Goal: Information Seeking & Learning: Learn about a topic

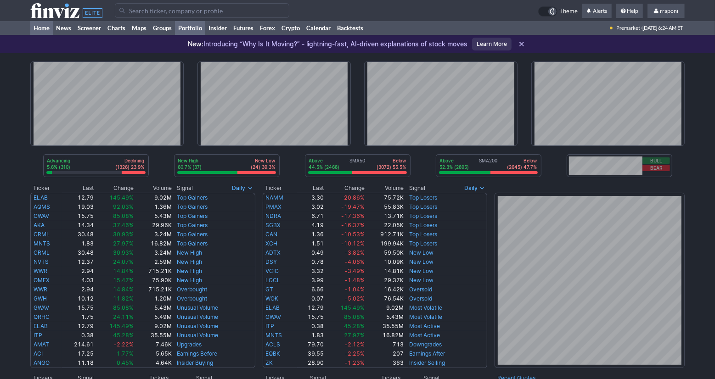
click at [195, 27] on link "Portfolio" at bounding box center [190, 28] width 30 height 14
click at [192, 29] on link "Portfolio" at bounding box center [190, 28] width 30 height 14
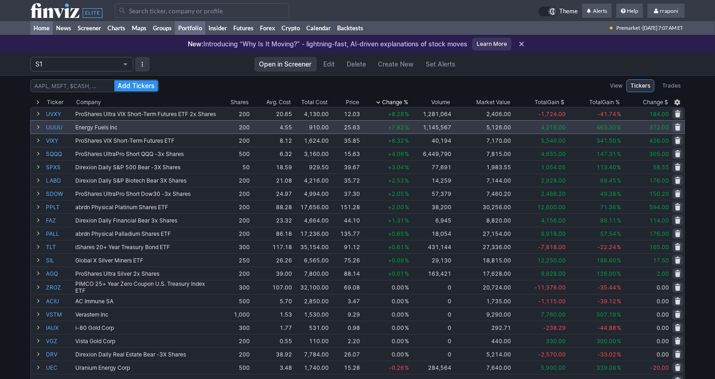
click at [42, 30] on link "Home" at bounding box center [41, 28] width 23 height 14
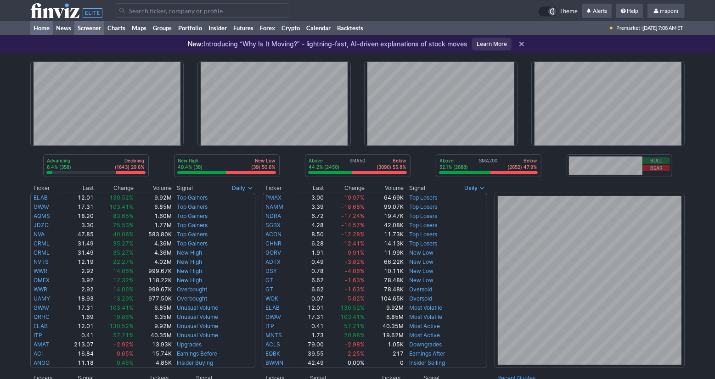
click at [88, 26] on link "Screener" at bounding box center [89, 28] width 30 height 14
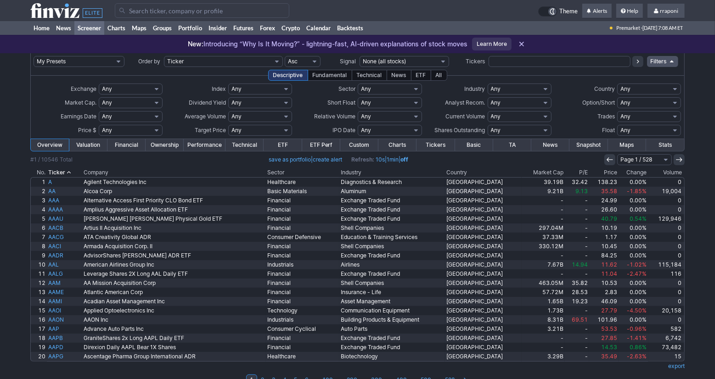
click at [525, 91] on select "Any Stocks only (ex-Funds) Exchange Traded Fund Advertising Agencies Aerospace …" at bounding box center [520, 89] width 64 height 11
select select "exchangetradedfund"
click at [488, 84] on select "Any Stocks only (ex-Funds) Exchange Traded Fund Advertising Agencies Aerospace …" at bounding box center [520, 89] width 64 height 11
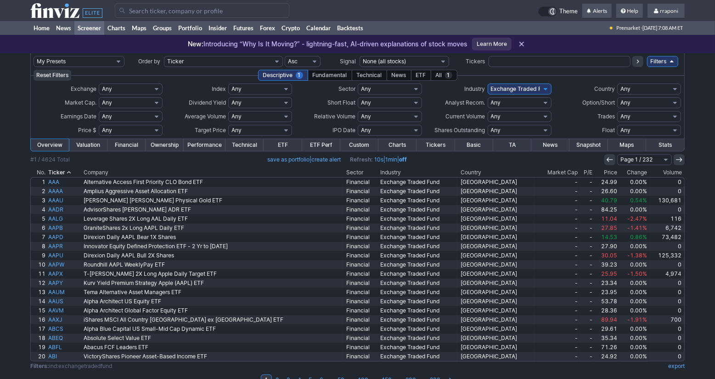
click at [407, 88] on select "Any Basic Materials Communication Services Consumer Cyclical Consumer Defensive…" at bounding box center [390, 89] width 64 height 11
select select "realestate"
click at [358, 84] on select "Any Basic Materials Communication Services Consumer Cyclical Consumer Defensive…" at bounding box center [390, 89] width 64 height 11
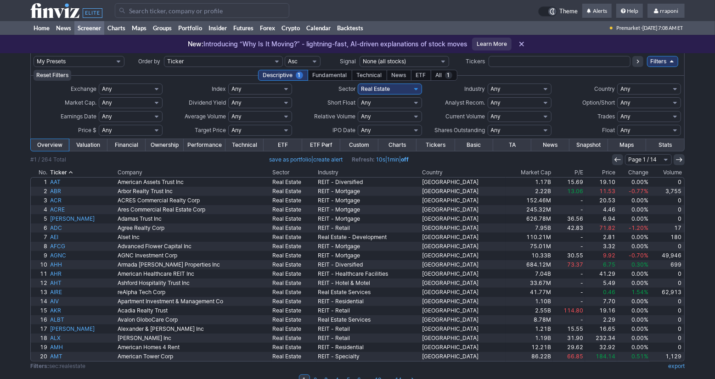
click at [662, 172] on th "Volume" at bounding box center [667, 172] width 35 height 9
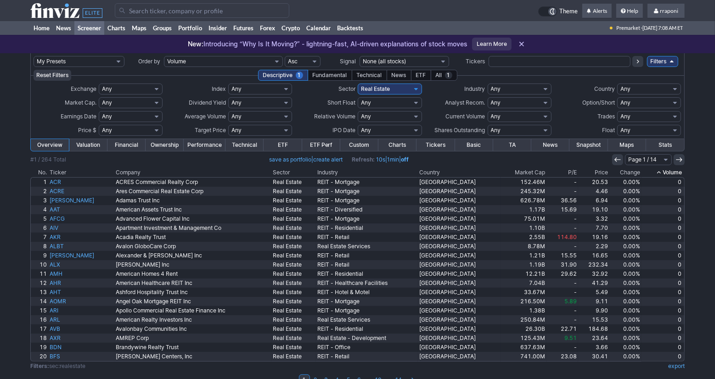
click at [666, 172] on th "Volume" at bounding box center [663, 172] width 43 height 9
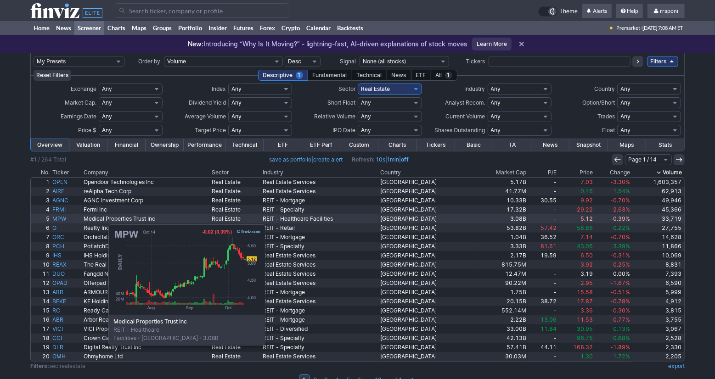
click at [62, 220] on link "MPW" at bounding box center [66, 219] width 31 height 9
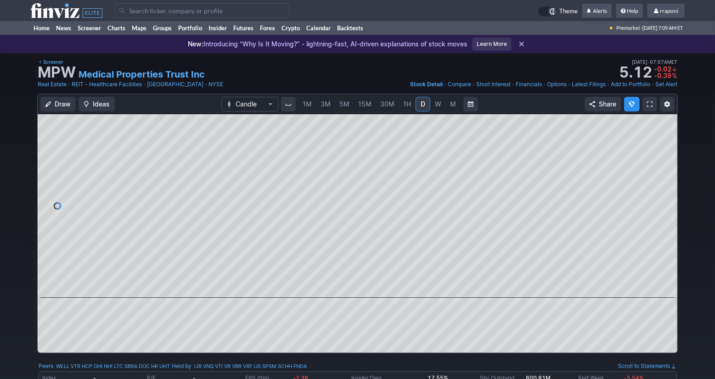
click at [452, 106] on span "M" at bounding box center [453, 104] width 6 height 8
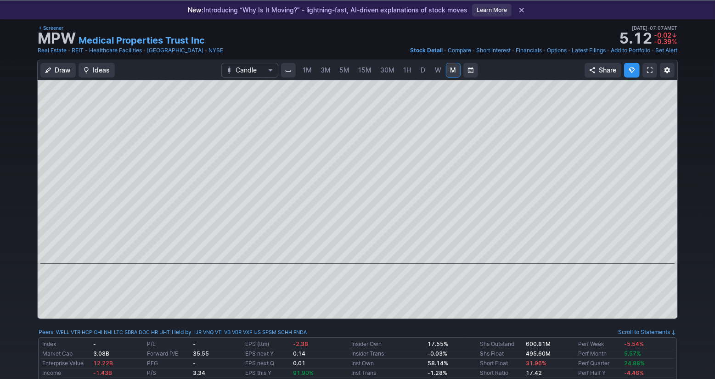
scroll to position [32, 0]
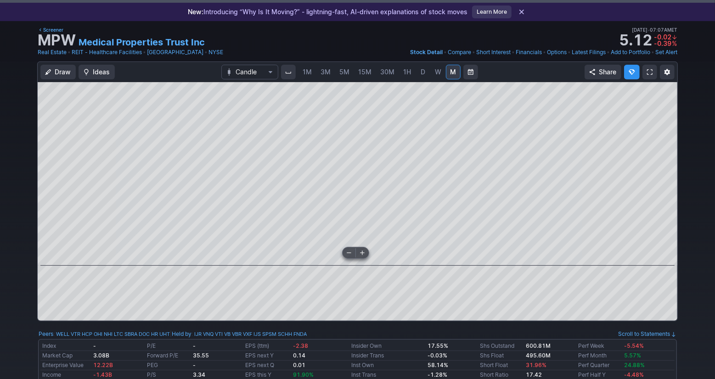
click at [350, 253] on span at bounding box center [349, 252] width 12 height 7
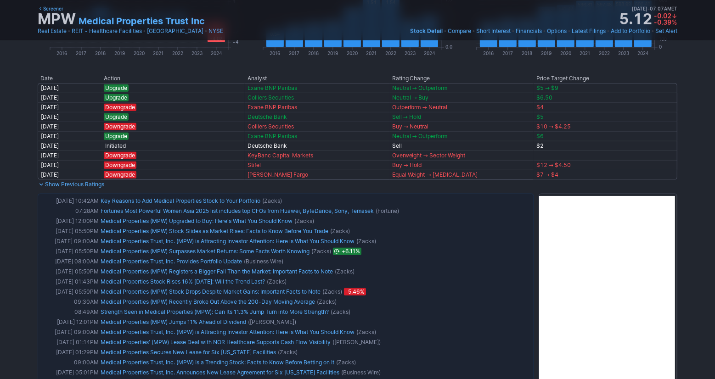
scroll to position [543, 0]
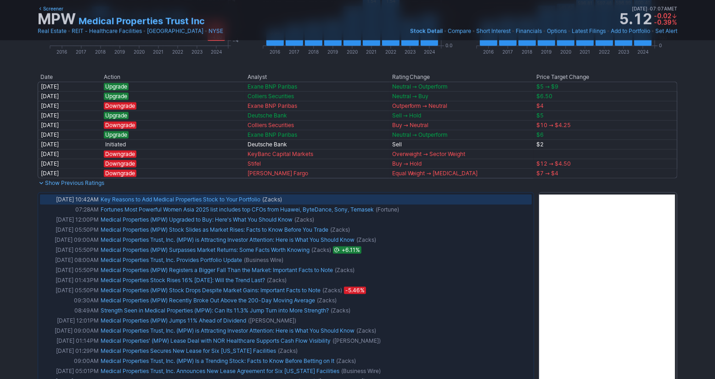
click at [238, 200] on link "Key Reasons to Add Medical Properties Stock to Your Portfolio" at bounding box center [181, 199] width 160 height 7
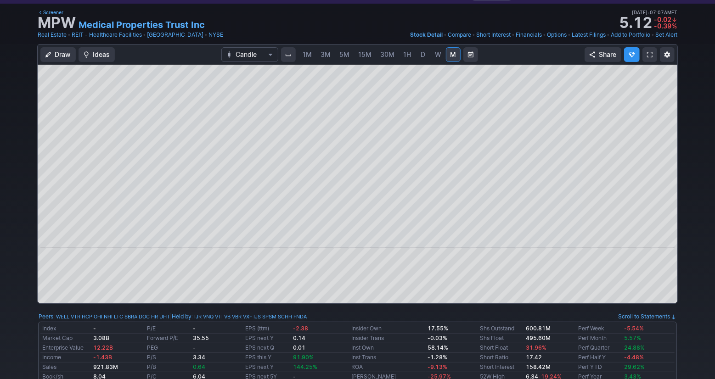
scroll to position [0, 0]
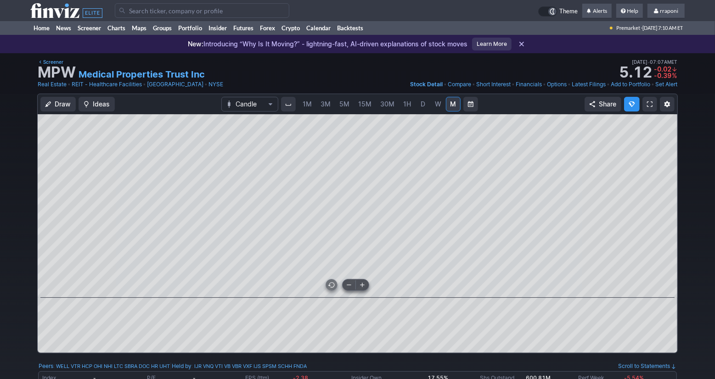
click at [351, 287] on span at bounding box center [349, 285] width 12 height 7
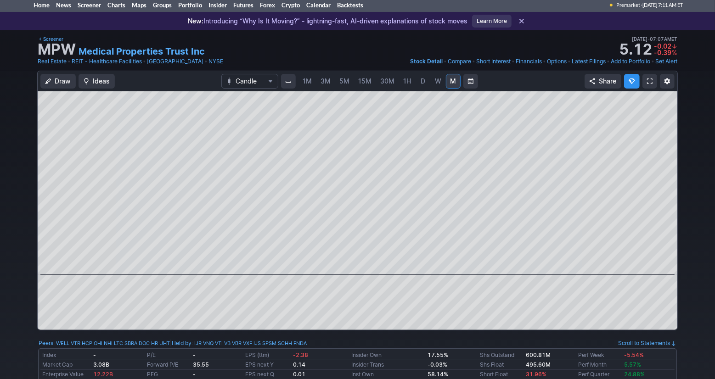
scroll to position [22, 0]
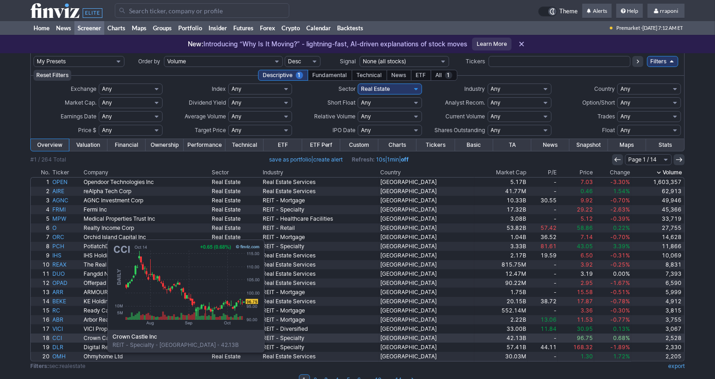
click at [62, 341] on link "CCI" at bounding box center [66, 338] width 31 height 9
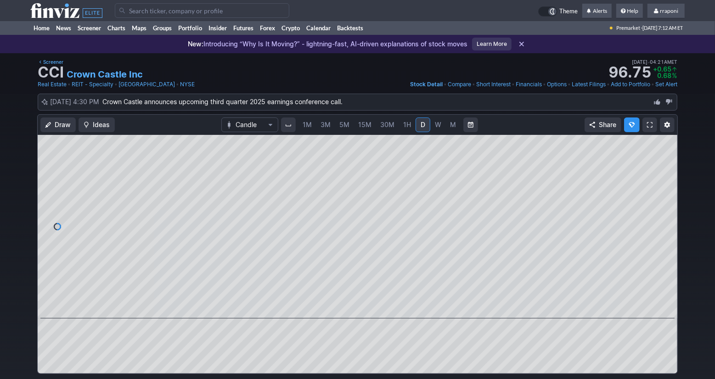
click at [456, 129] on link "M" at bounding box center [453, 125] width 15 height 15
click at [351, 306] on span at bounding box center [349, 305] width 12 height 7
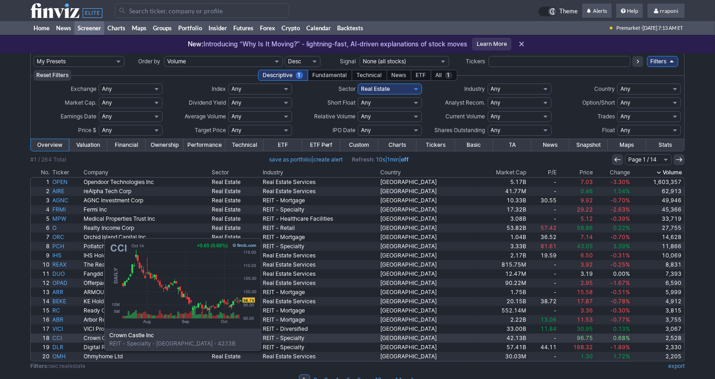
click at [58, 340] on link "CCI" at bounding box center [66, 338] width 31 height 9
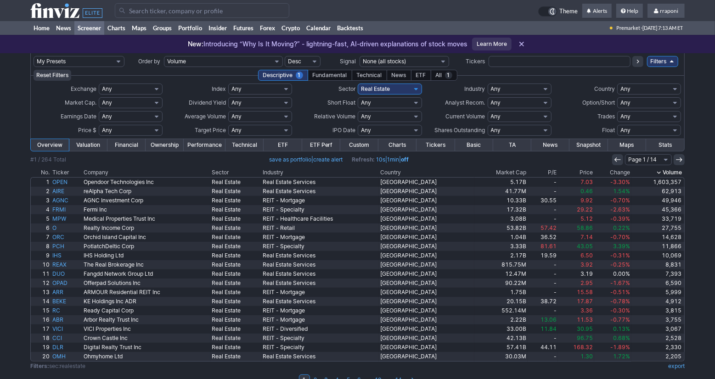
click at [538, 90] on select "Any Real Estate - Development Real Estate - Diversified Real Estate Services RE…" at bounding box center [520, 89] width 64 height 11
select select "reitspecialty"
click at [488, 84] on select "Any Real Estate - Development Real Estate - Diversified Real Estate Services RE…" at bounding box center [520, 89] width 64 height 11
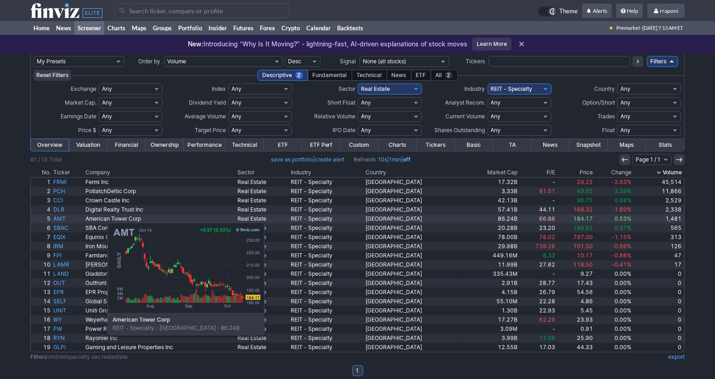
click at [62, 218] on link "AMT" at bounding box center [68, 219] width 32 height 9
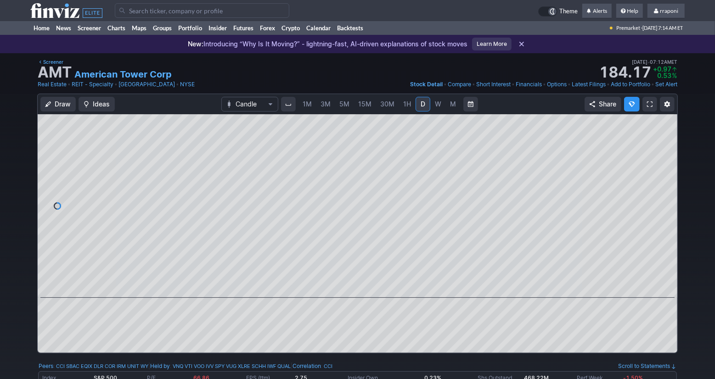
click at [454, 109] on link "M" at bounding box center [453, 104] width 15 height 15
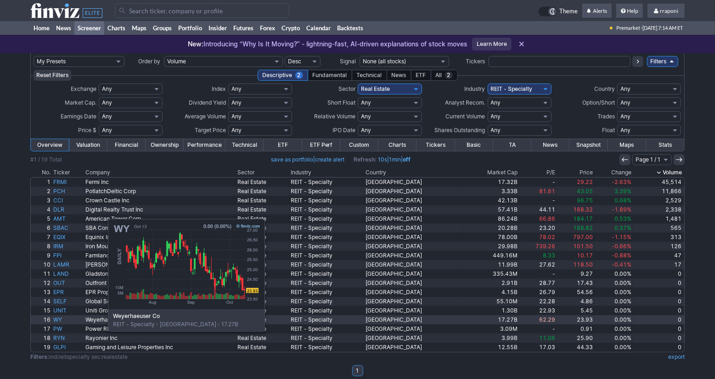
click at [62, 320] on link "WY" at bounding box center [68, 320] width 32 height 9
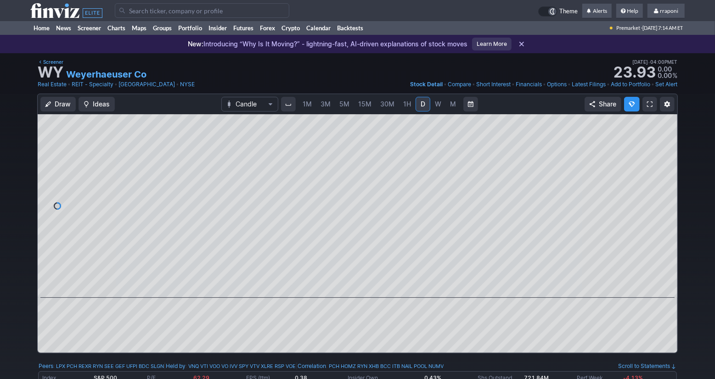
click at [451, 103] on span "M" at bounding box center [453, 104] width 6 height 8
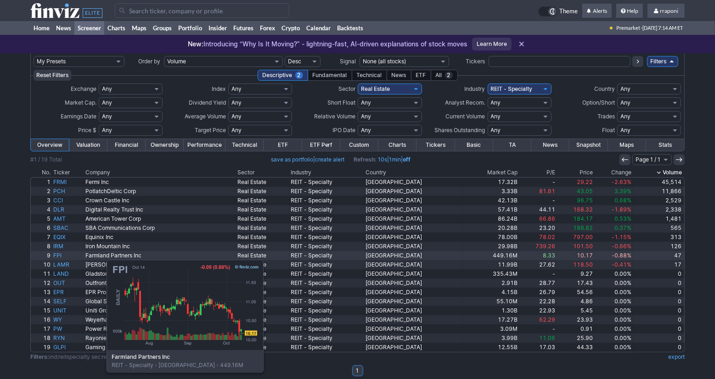
click at [61, 255] on link "FPI" at bounding box center [68, 255] width 32 height 9
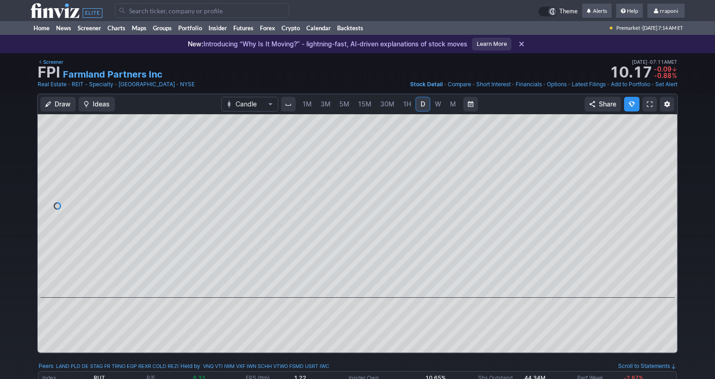
click at [454, 109] on link "M" at bounding box center [453, 104] width 15 height 15
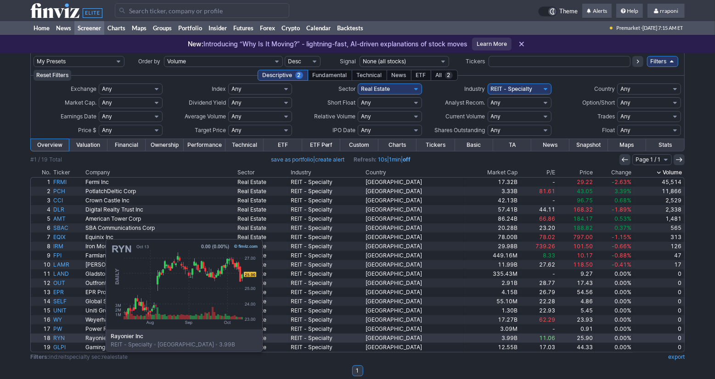
click at [60, 340] on link "RYN" at bounding box center [68, 338] width 32 height 9
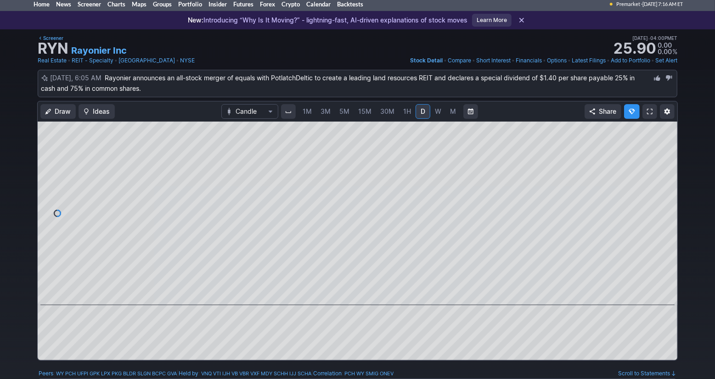
scroll to position [68, 0]
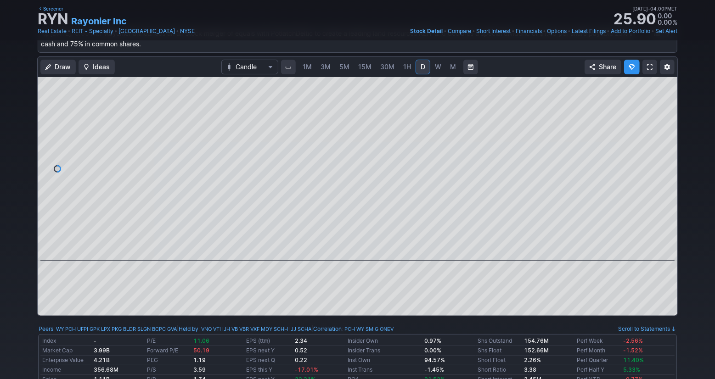
click at [452, 70] on span "M" at bounding box center [453, 67] width 6 height 8
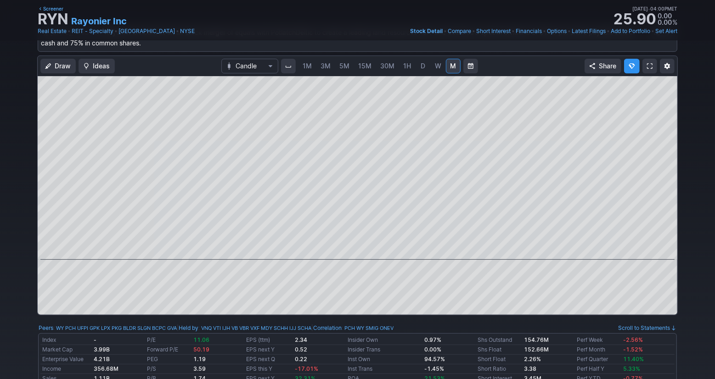
scroll to position [70, 0]
click at [349, 251] on button at bounding box center [349, 246] width 13 height 11
click at [349, 250] on button at bounding box center [349, 246] width 13 height 11
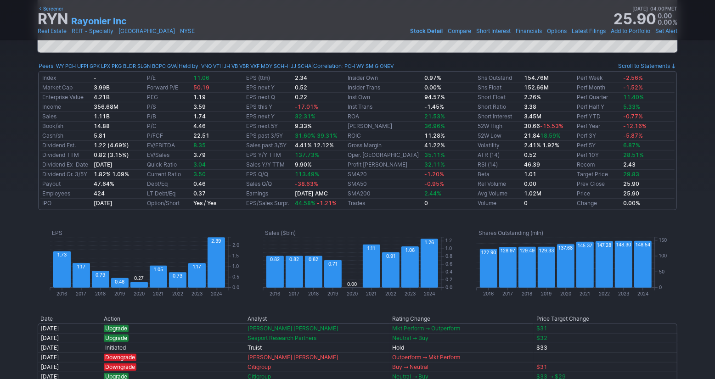
scroll to position [0, 0]
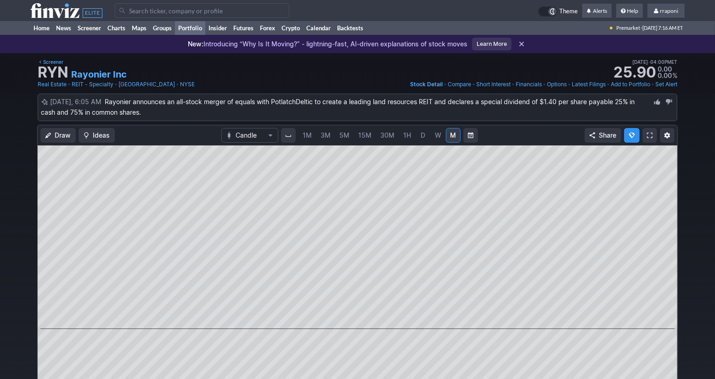
click at [200, 31] on link "Portfolio" at bounding box center [190, 28] width 30 height 14
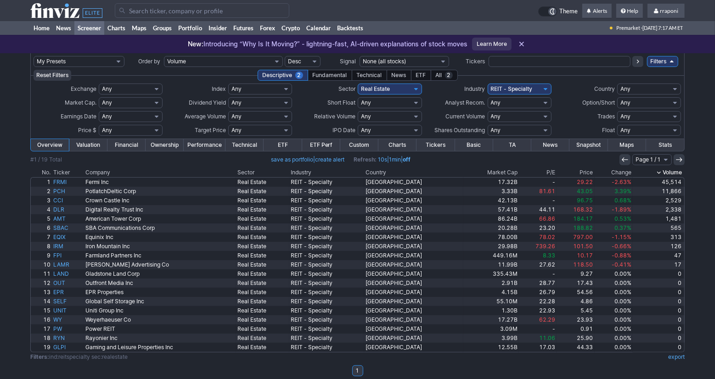
click at [538, 85] on select "Any Real Estate - Development Real Estate - Diversified Real Estate Services RE…" at bounding box center [520, 89] width 64 height 11
select select "reithealthcarefacilities"
click at [488, 84] on select "Any Real Estate - Development Real Estate - Diversified Real Estate Services RE…" at bounding box center [520, 89] width 64 height 11
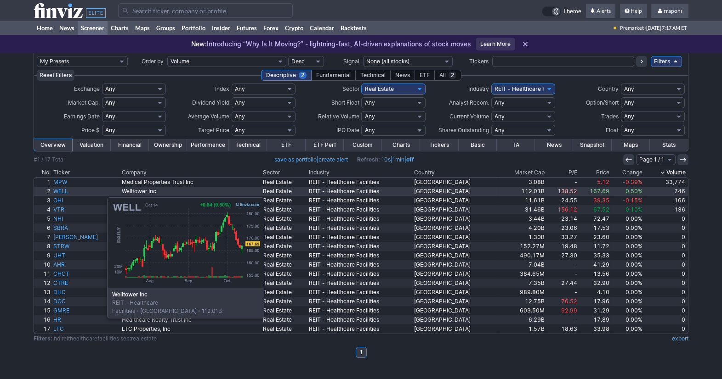
click at [61, 193] on link "WELL" at bounding box center [86, 191] width 68 height 9
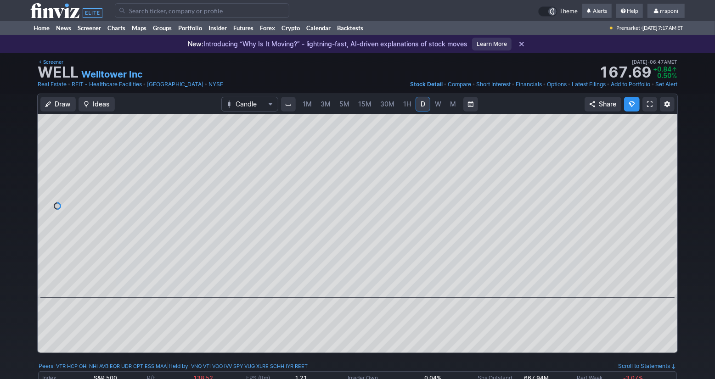
click at [448, 110] on link "M" at bounding box center [453, 104] width 15 height 15
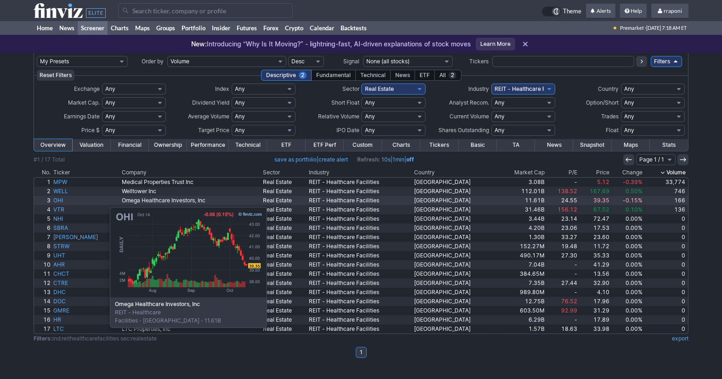
click at [64, 203] on link "OHI" at bounding box center [86, 200] width 68 height 9
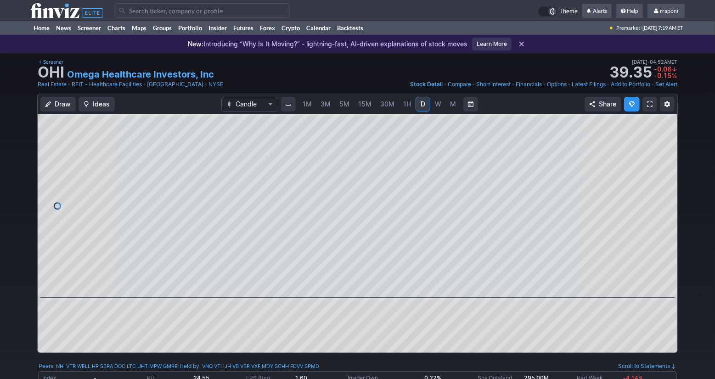
click at [454, 106] on span "M" at bounding box center [453, 104] width 6 height 8
click at [350, 286] on span at bounding box center [349, 285] width 12 height 7
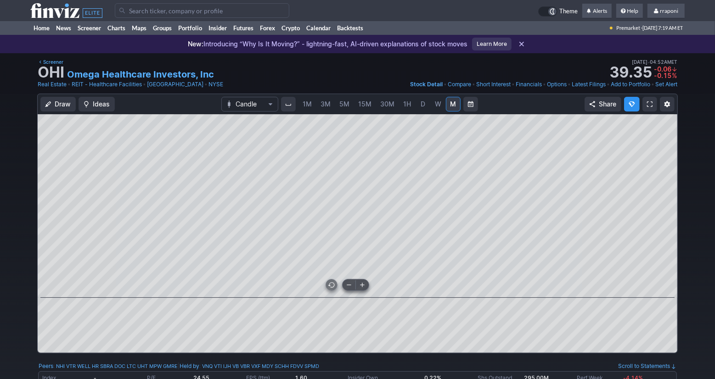
click at [350, 286] on span at bounding box center [349, 285] width 12 height 7
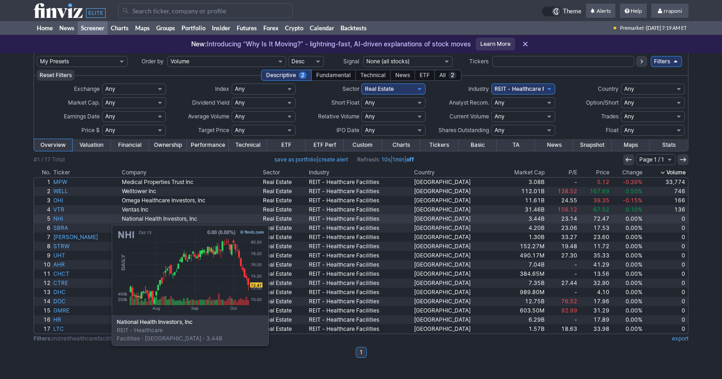
click at [66, 221] on link "NHI" at bounding box center [86, 219] width 68 height 9
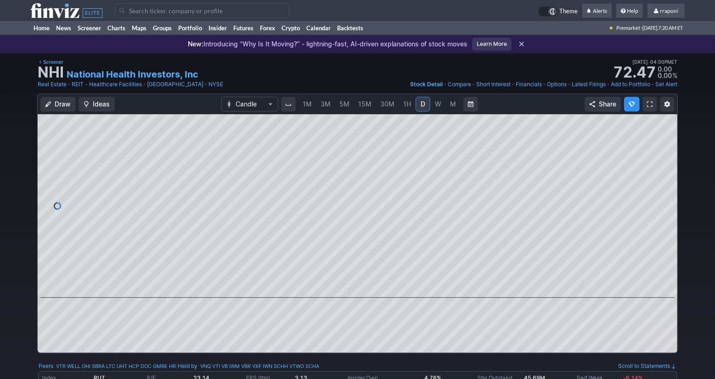
click at [451, 104] on span "M" at bounding box center [453, 104] width 6 height 8
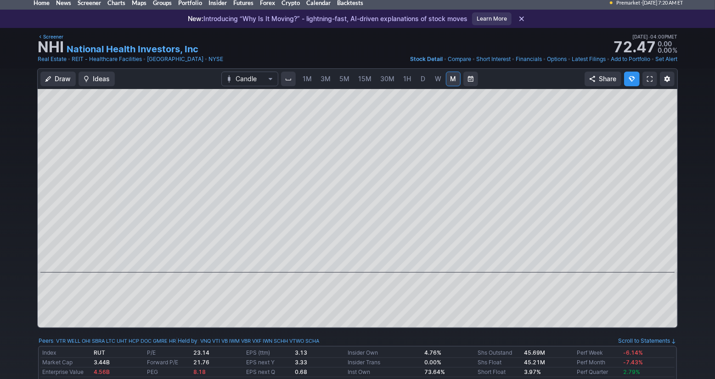
scroll to position [11, 0]
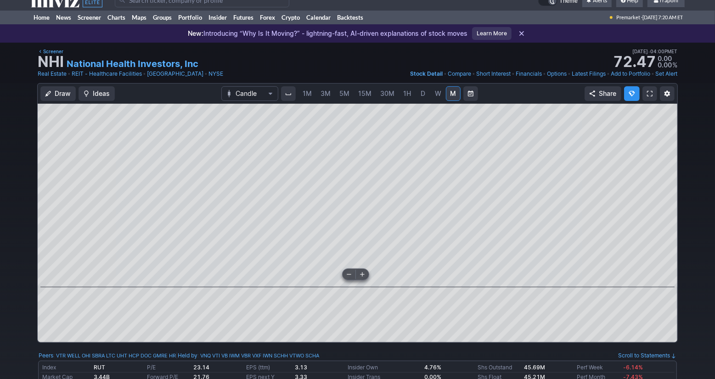
click at [348, 278] on button at bounding box center [349, 274] width 13 height 11
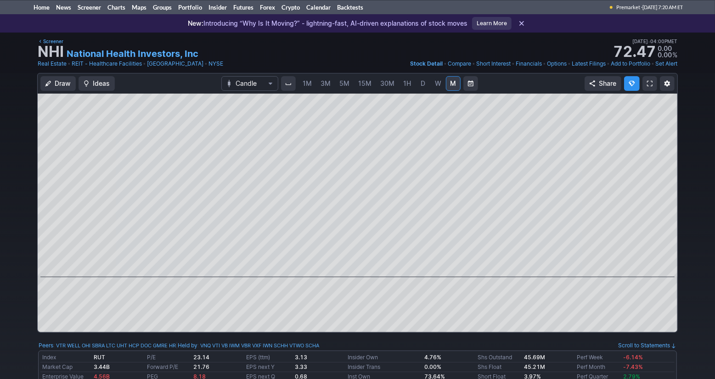
scroll to position [0, 0]
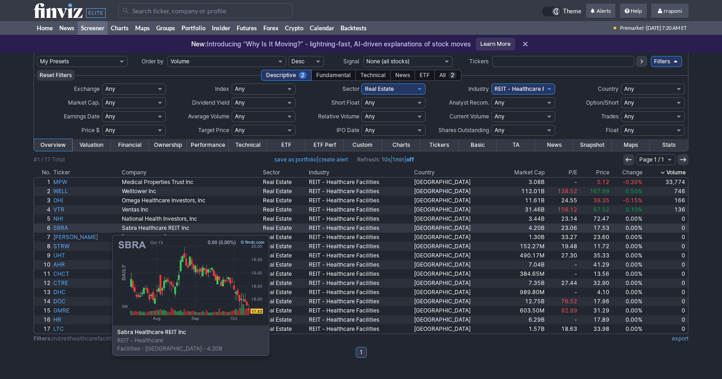
click at [66, 231] on link "SBRA" at bounding box center [86, 228] width 68 height 9
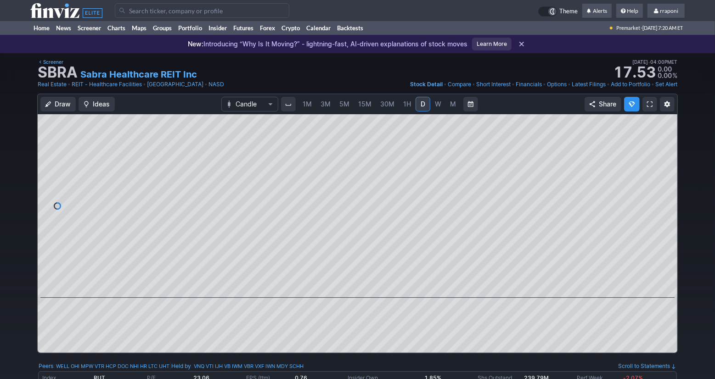
click at [453, 109] on link "M" at bounding box center [453, 104] width 15 height 15
click at [347, 287] on span at bounding box center [349, 285] width 12 height 7
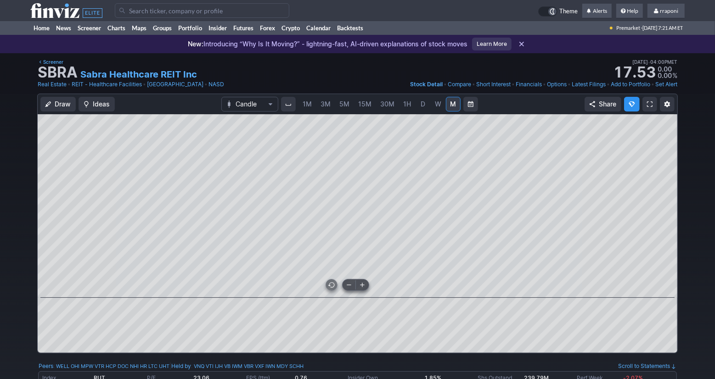
click at [347, 287] on span at bounding box center [349, 285] width 12 height 7
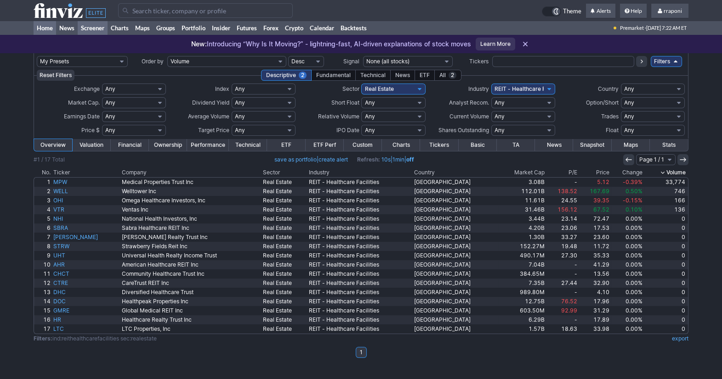
click at [48, 29] on link "Home" at bounding box center [45, 28] width 23 height 14
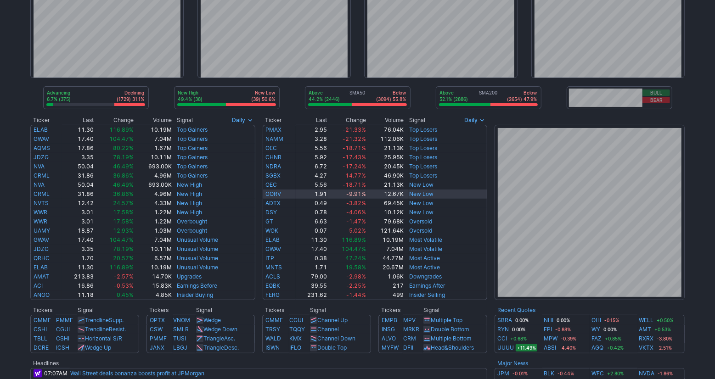
scroll to position [170, 0]
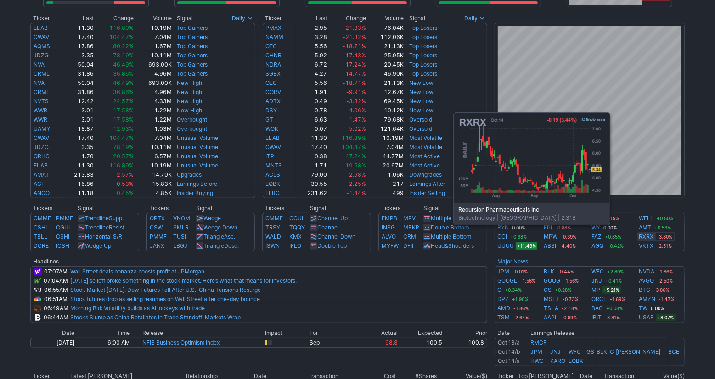
click at [651, 238] on link "RXRX" at bounding box center [647, 236] width 15 height 9
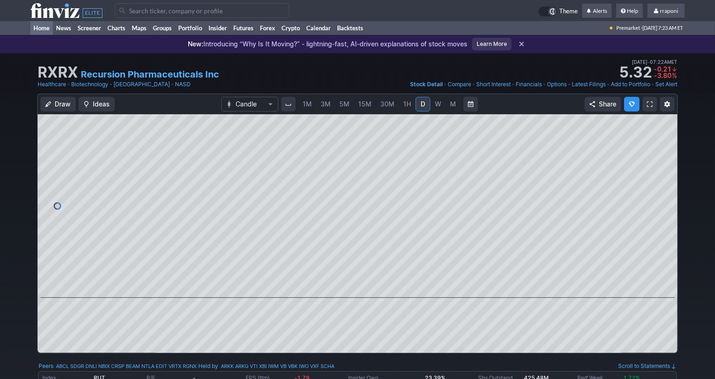
click at [41, 29] on link "Home" at bounding box center [41, 28] width 23 height 14
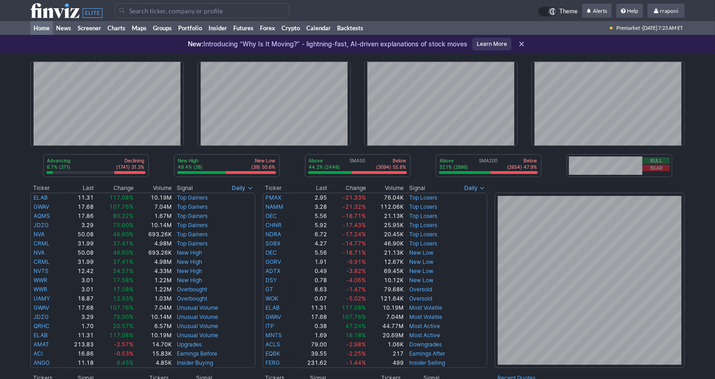
click at [704, 211] on div "Advancing 6.7% (371) Declining (1741) 31.3% New High 49.4% (38) New Low (39) 50…" at bounding box center [357, 371] width 715 height 637
click at [200, 30] on link "Portfolio" at bounding box center [190, 28] width 30 height 14
click at [200, 34] on link "Portfolio" at bounding box center [190, 28] width 30 height 14
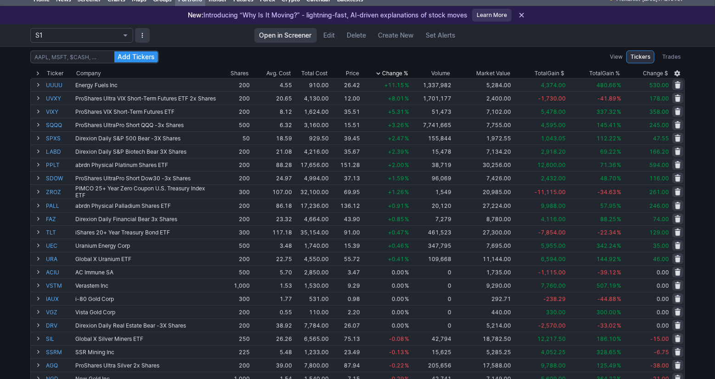
scroll to position [7, 0]
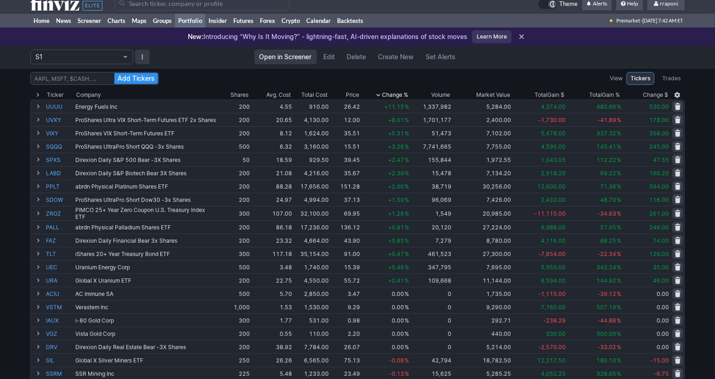
click at [690, 148] on div "Add Tickers View Tickers Trades Ticker Company Shares Avg. Cost Total Cost Pric…" at bounding box center [357, 358] width 715 height 580
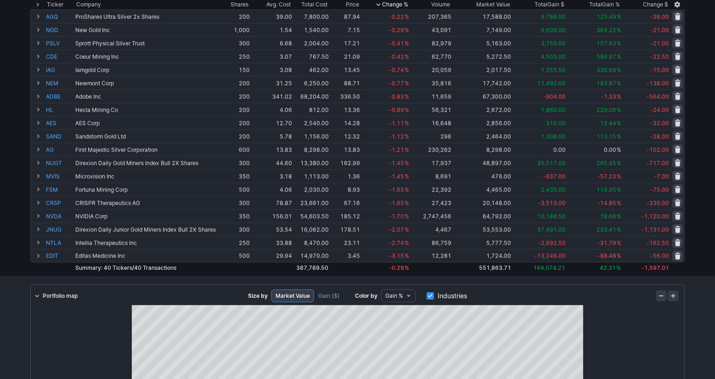
scroll to position [0, 0]
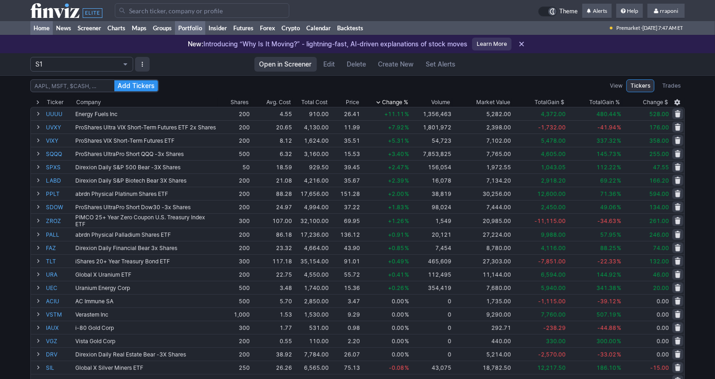
click at [44, 31] on link "Home" at bounding box center [41, 28] width 23 height 14
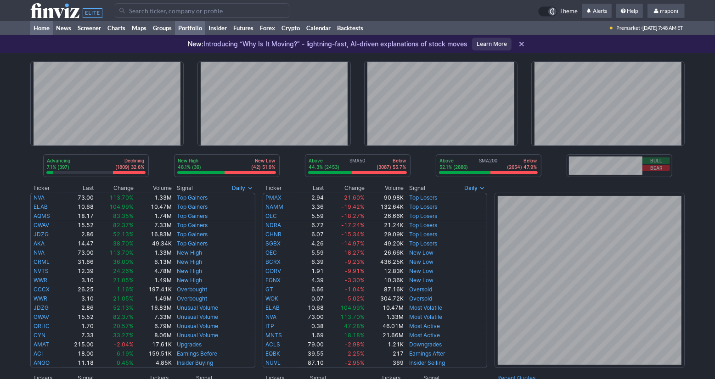
click at [198, 32] on link "Portfolio" at bounding box center [190, 28] width 30 height 14
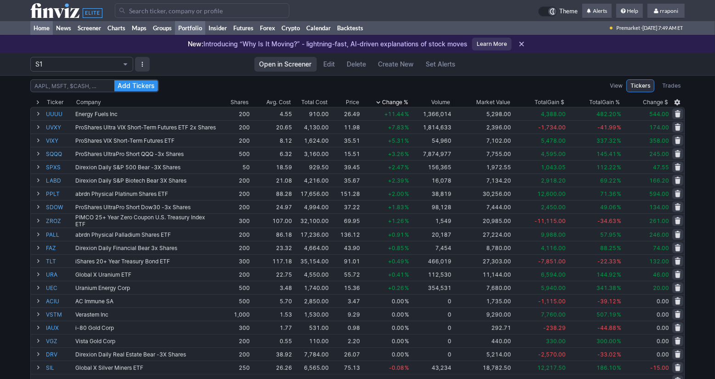
click at [50, 28] on link "Home" at bounding box center [41, 28] width 23 height 14
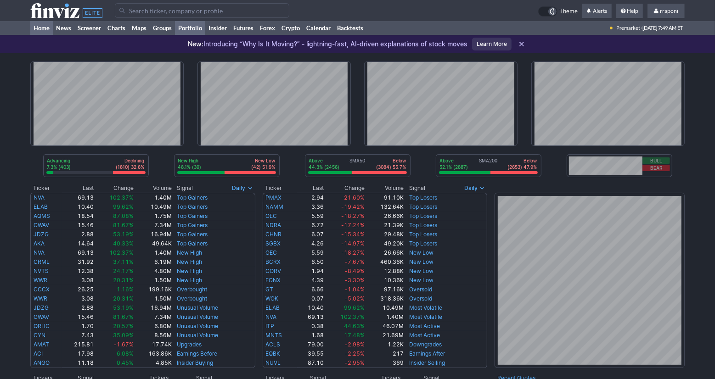
click at [188, 29] on link "Portfolio" at bounding box center [190, 28] width 30 height 14
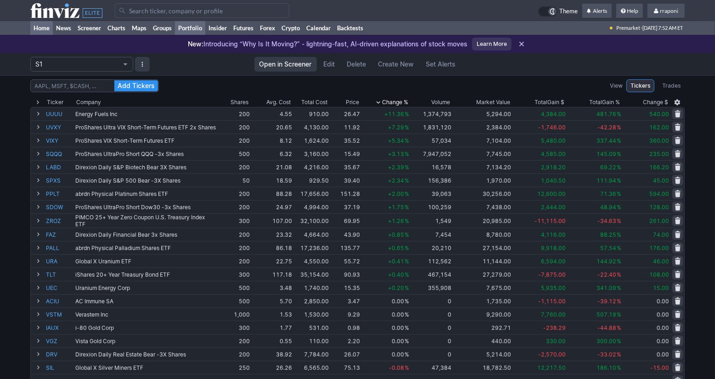
click at [51, 32] on link "Home" at bounding box center [41, 28] width 23 height 14
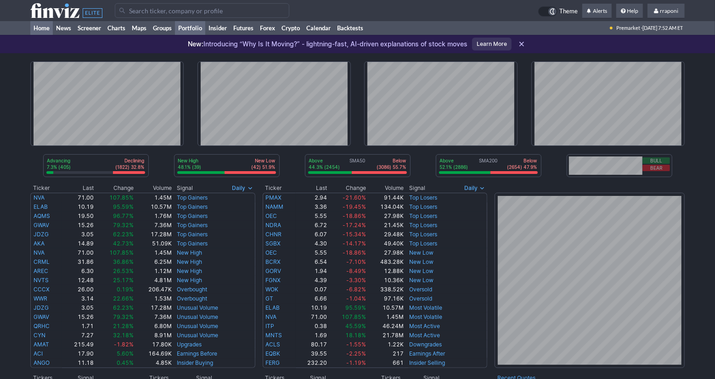
click at [196, 28] on link "Portfolio" at bounding box center [190, 28] width 30 height 14
click at [198, 34] on link "Portfolio" at bounding box center [190, 28] width 30 height 14
